Goal: Transaction & Acquisition: Subscribe to service/newsletter

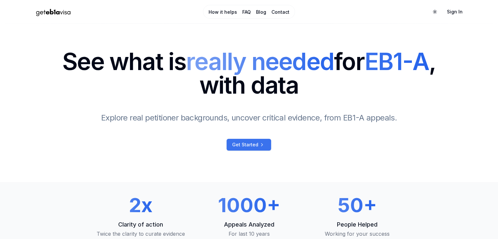
click at [247, 150] on link "Get Started" at bounding box center [248, 145] width 44 height 12
click at [242, 148] on span "Get Started" at bounding box center [245, 144] width 26 height 7
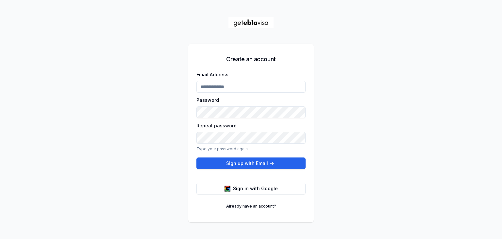
click at [248, 92] on input "Email Address" at bounding box center [251, 87] width 109 height 12
type input "**********"
click at [197, 157] on button "Sign up with Email" at bounding box center [251, 163] width 109 height 12
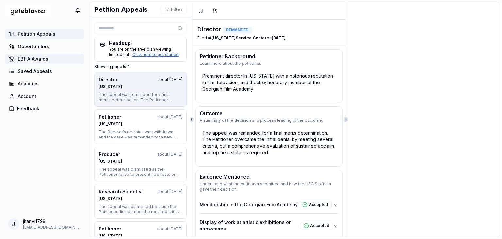
click at [33, 58] on span "EB1-A Awards" at bounding box center [33, 59] width 31 height 7
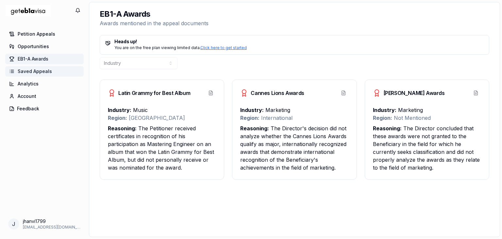
click at [39, 71] on span "Saved Appeals" at bounding box center [35, 71] width 34 height 7
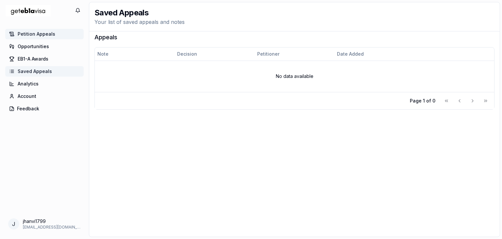
click at [41, 30] on link "Petition Appeals" at bounding box center [44, 34] width 79 height 10
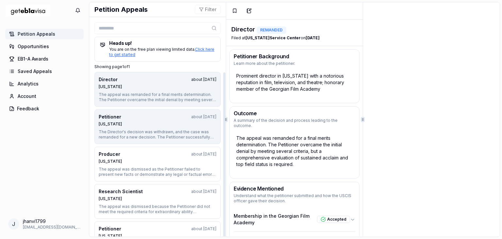
scroll to position [3, 0]
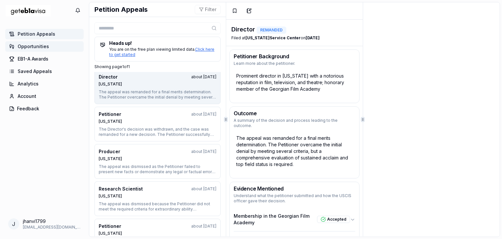
click at [50, 51] on link "Opportunities" at bounding box center [44, 46] width 79 height 10
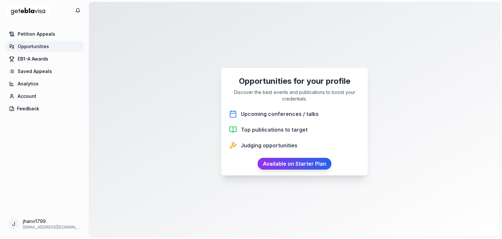
click at [50, 65] on div "Petition Appeals Opportunities EB1-A Awards Saved Appeals Analytics Account Fee…" at bounding box center [44, 120] width 89 height 186
click at [48, 61] on link "EB1-A Awards" at bounding box center [44, 59] width 79 height 10
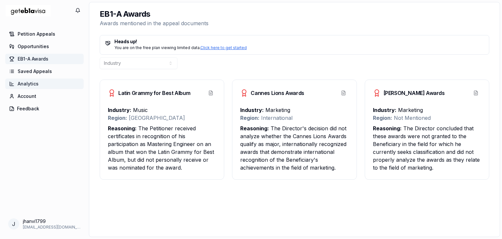
click at [38, 88] on link "Analytics" at bounding box center [44, 84] width 79 height 10
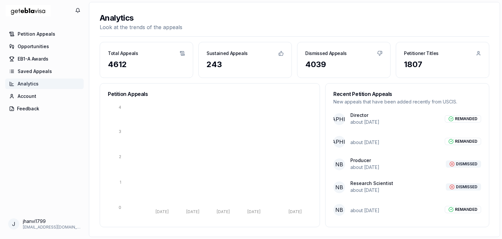
click at [45, 41] on div "Petition Appeals Opportunities EB1-A Awards Saved Appeals Analytics Account Fee…" at bounding box center [44, 120] width 89 height 186
click at [50, 47] on link "Opportunities" at bounding box center [44, 46] width 79 height 10
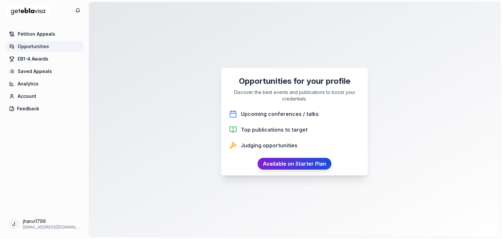
click at [277, 163] on link "Available on Starter Plan" at bounding box center [295, 164] width 74 height 12
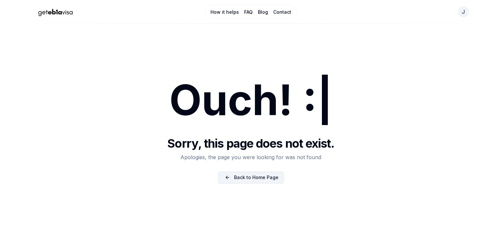
click at [267, 180] on link "Back to Home Page" at bounding box center [251, 177] width 66 height 12
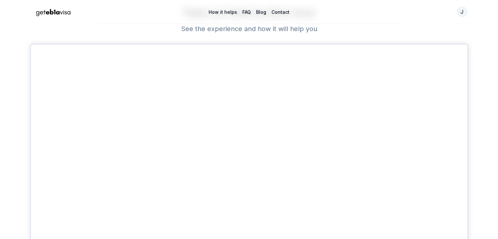
scroll to position [293, 0]
